Goal: Check status: Check status

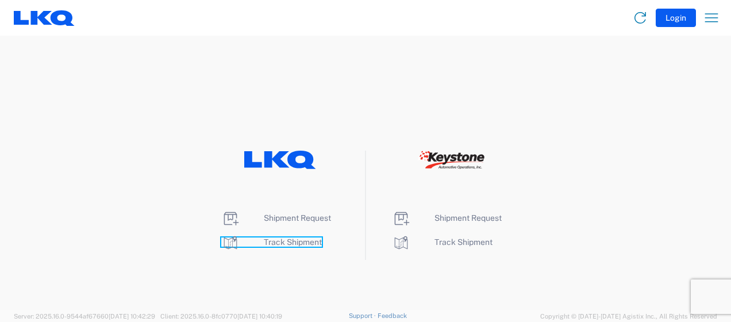
click at [289, 241] on span "Track Shipment" at bounding box center [293, 241] width 58 height 9
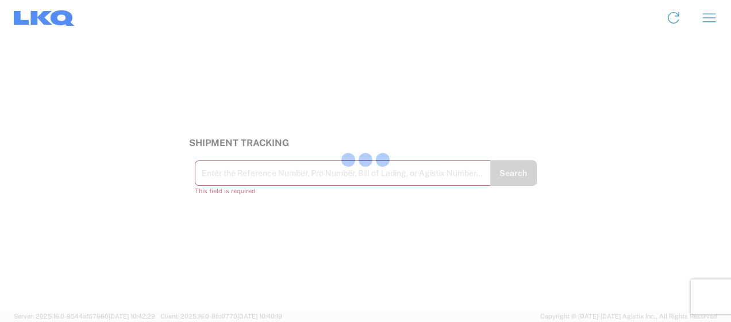
click at [338, 181] on div at bounding box center [365, 161] width 731 height 322
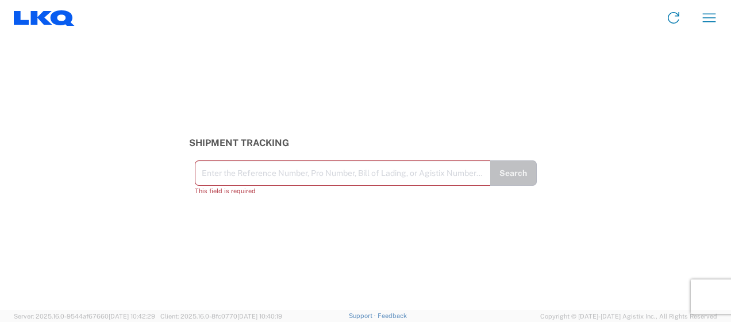
drag, startPoint x: 338, startPoint y: 185, endPoint x: 279, endPoint y: 181, distance: 58.8
click at [279, 181] on input "text" at bounding box center [343, 172] width 282 height 20
paste input "56426897"
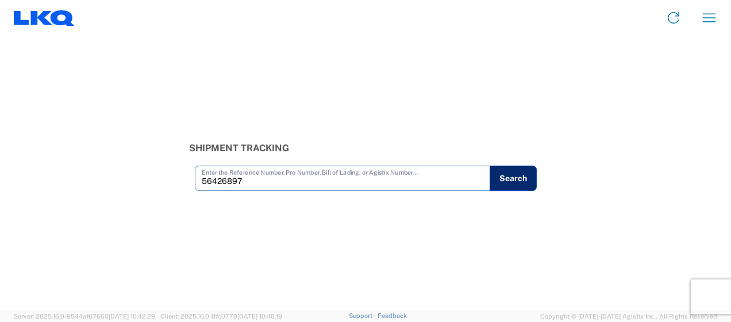
type input "56426897"
click at [521, 177] on button "Search" at bounding box center [513, 178] width 47 height 25
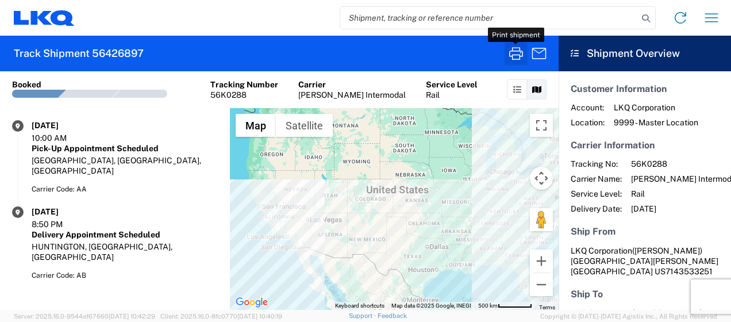
click at [516, 48] on icon "button" at bounding box center [516, 53] width 18 height 18
